Goal: Task Accomplishment & Management: Complete application form

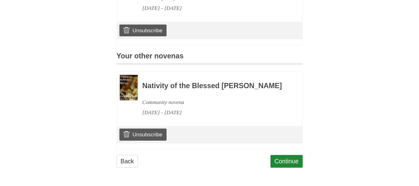
scroll to position [245, 0]
click at [286, 161] on link "Continue" at bounding box center [286, 161] width 32 height 13
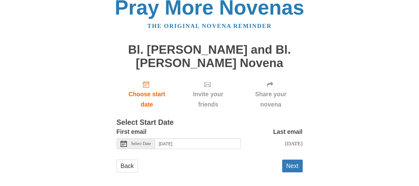
scroll to position [13, 0]
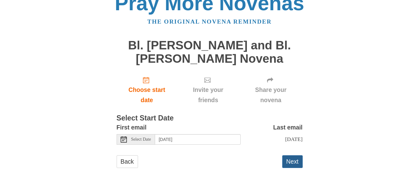
click at [292, 159] on button "Next" at bounding box center [292, 161] width 20 height 13
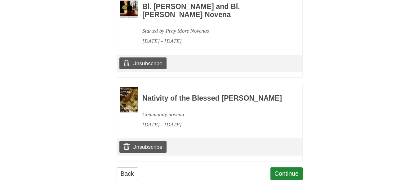
scroll to position [356, 0]
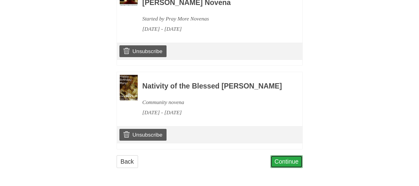
click at [288, 159] on link "Continue" at bounding box center [286, 161] width 32 height 13
